Goal: Find specific page/section: Find specific page/section

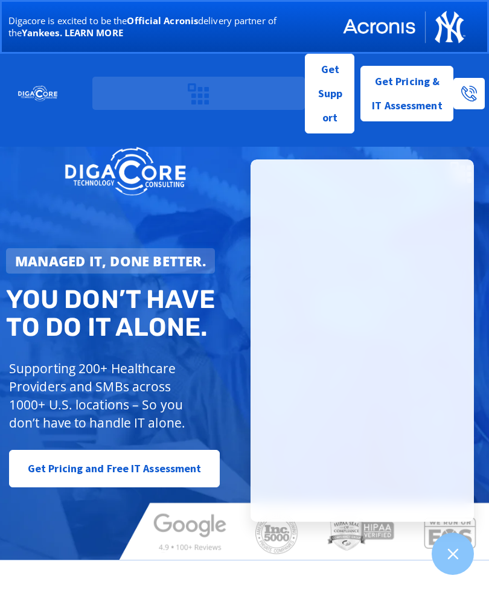
click at [459, 551] on icon at bounding box center [453, 553] width 15 height 15
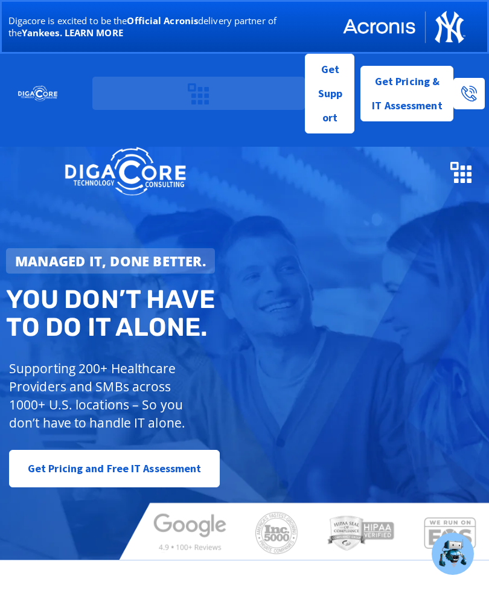
click at [468, 177] on icon "Menu Toggle" at bounding box center [460, 172] width 21 height 21
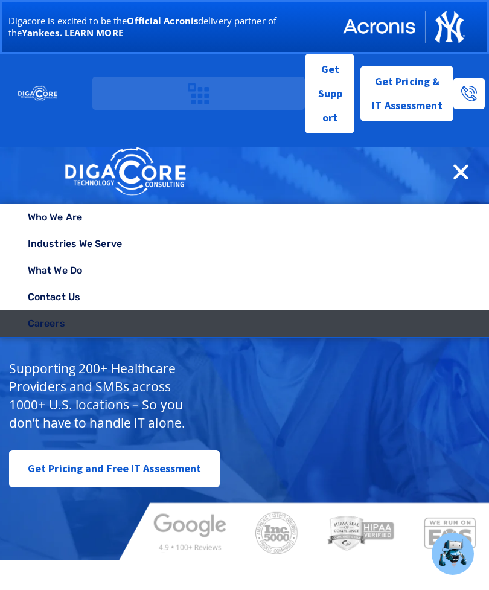
click at [41, 318] on link "Careers" at bounding box center [244, 323] width 489 height 27
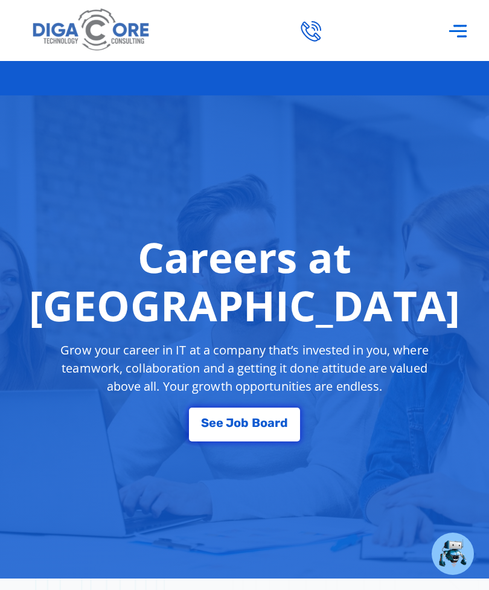
scroll to position [71, 0]
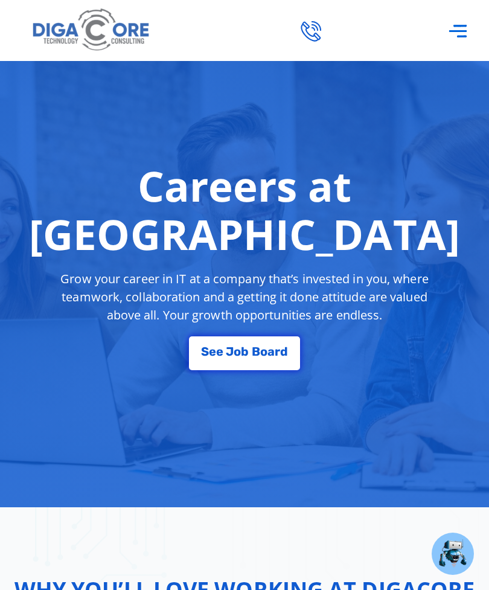
click at [245, 349] on span "b" at bounding box center [245, 351] width 8 height 12
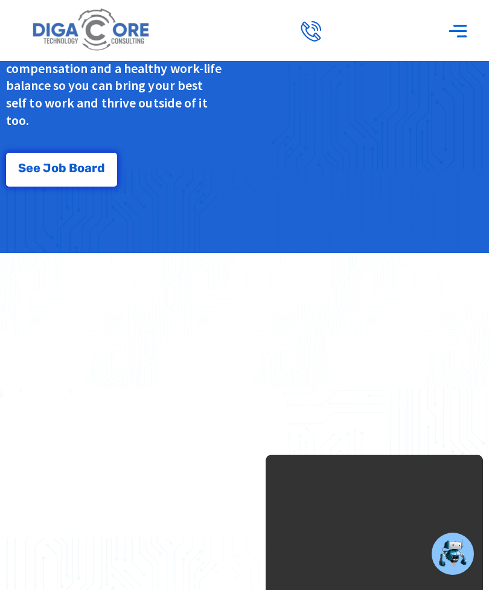
scroll to position [2409, 0]
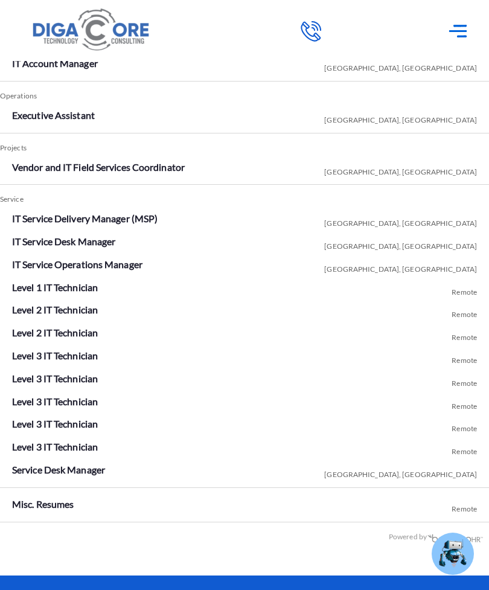
click at [315, 30] on icon at bounding box center [311, 31] width 21 height 21
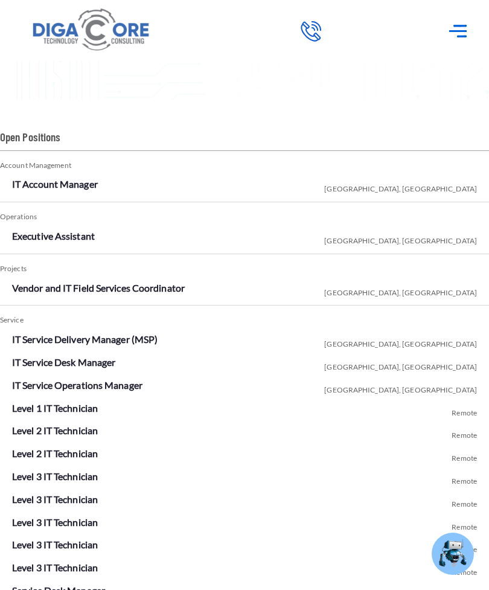
scroll to position [2369, 0]
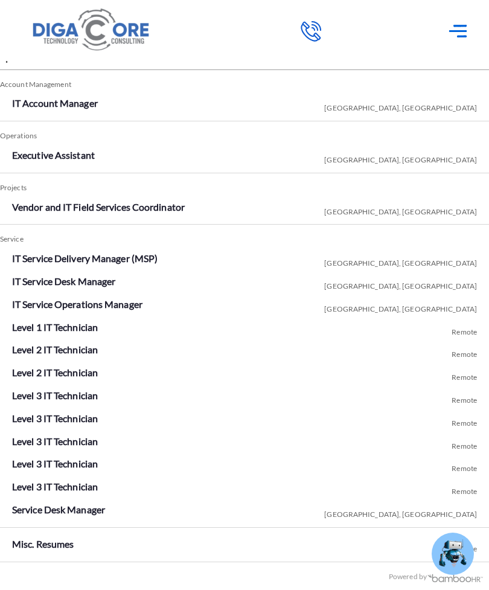
click at [33, 331] on link "Level 1 IT Technician" at bounding box center [55, 326] width 86 height 11
